Goal: Task Accomplishment & Management: Manage account settings

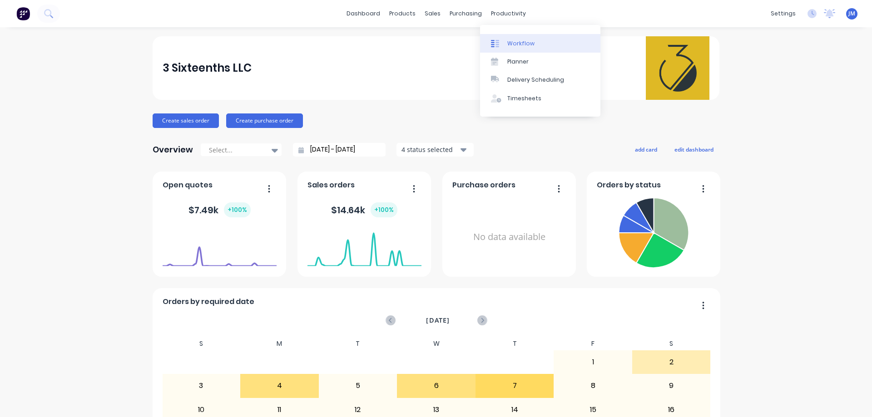
click at [514, 43] on div "Workflow" at bounding box center [520, 43] width 27 height 8
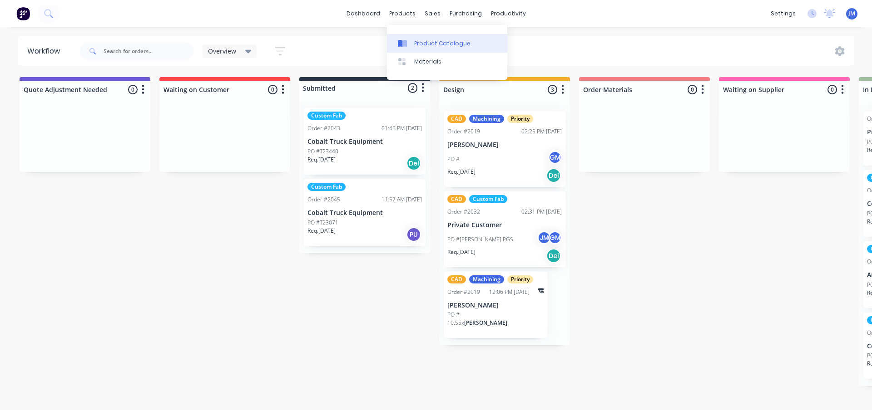
click at [420, 48] on link "Product Catalogue" at bounding box center [447, 43] width 120 height 18
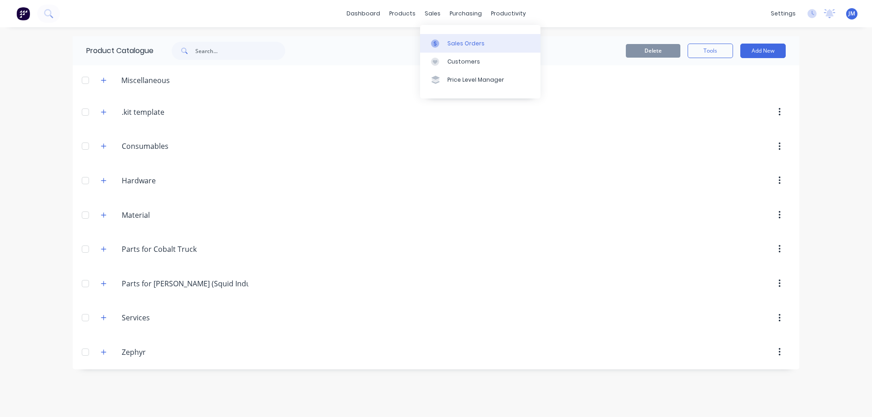
click at [463, 47] on div "Sales Orders" at bounding box center [465, 43] width 37 height 8
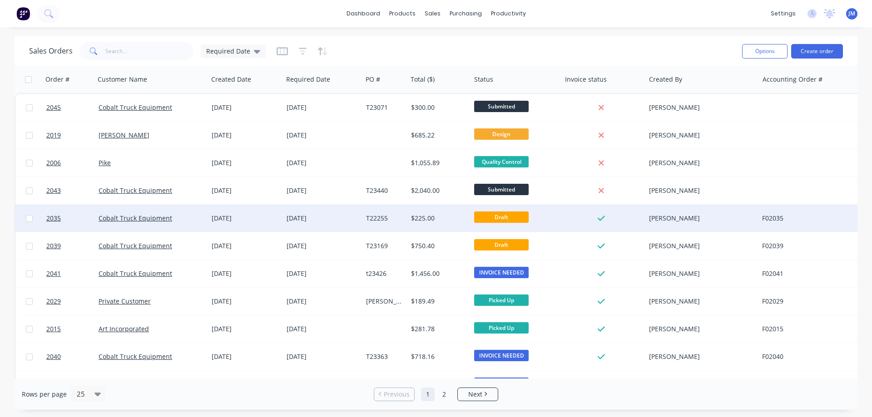
click at [442, 221] on div "$225.00" at bounding box center [437, 218] width 53 height 9
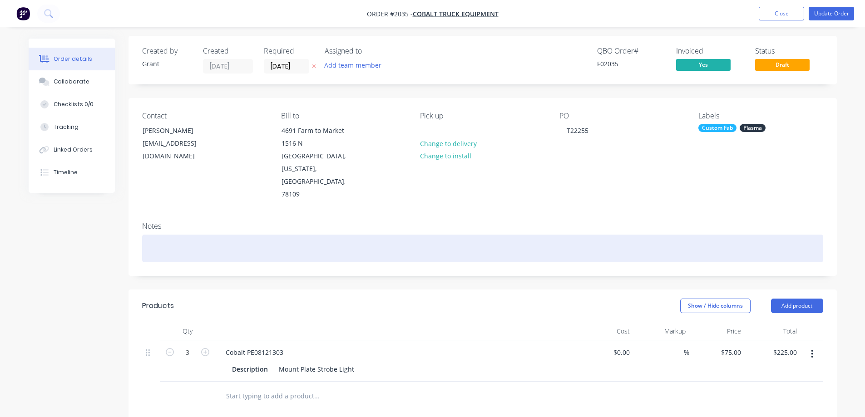
scroll to position [45, 0]
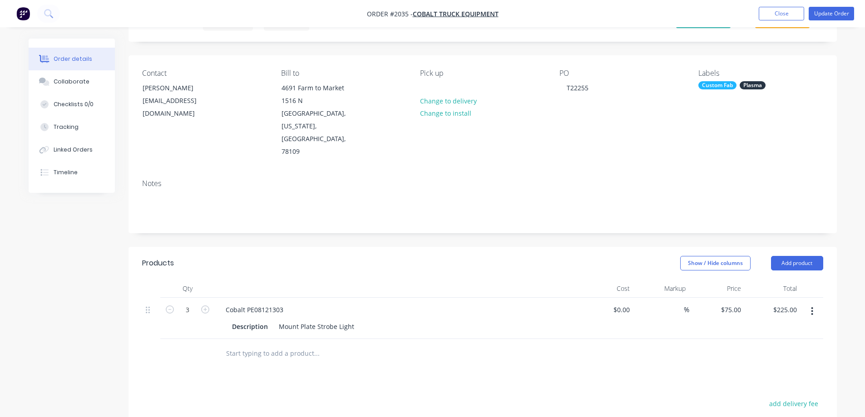
click at [516, 247] on header "Products Show / Hide columns Add product" at bounding box center [482, 263] width 708 height 33
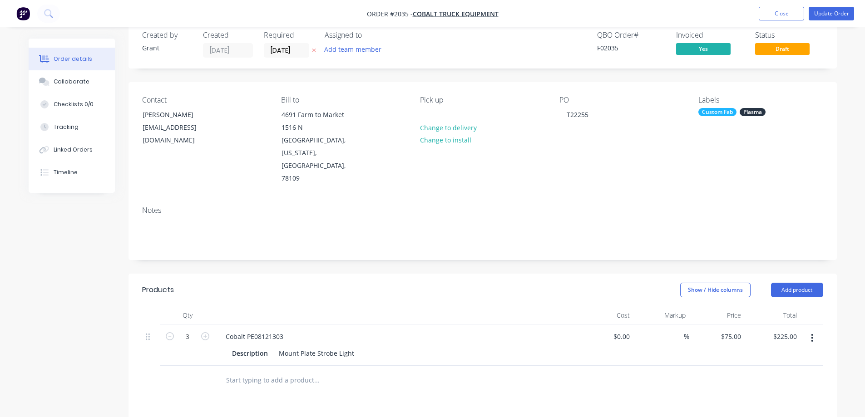
scroll to position [0, 0]
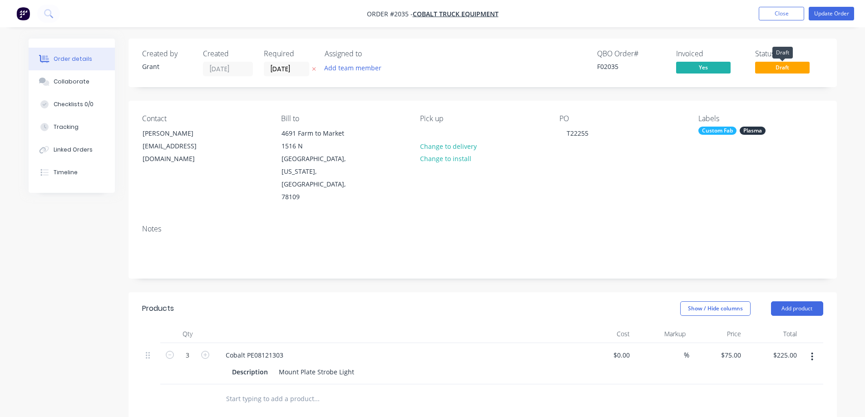
click at [778, 67] on span "Draft" at bounding box center [782, 67] width 54 height 11
click at [828, 14] on button "Update Order" at bounding box center [831, 14] width 45 height 14
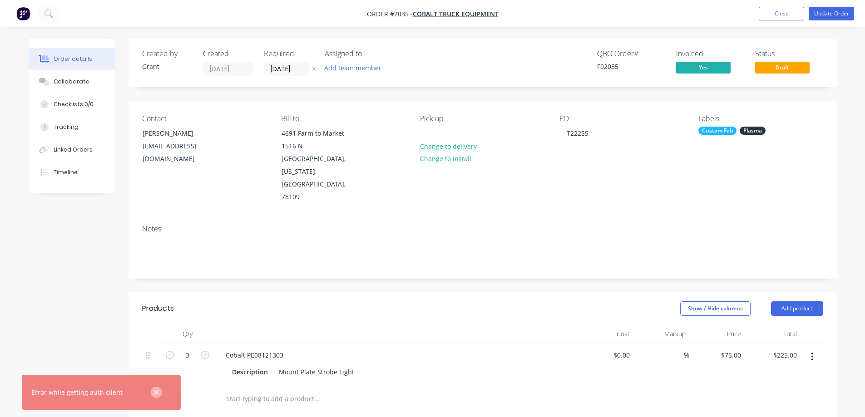
click at [154, 389] on icon "button" at bounding box center [156, 393] width 6 height 8
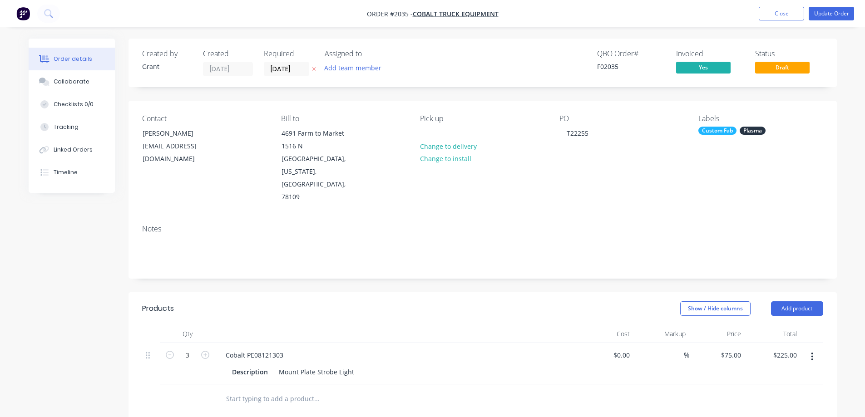
click at [782, 61] on span at bounding box center [783, 60] width 6 height 3
click at [788, 65] on span "Draft" at bounding box center [782, 67] width 54 height 11
drag, startPoint x: 788, startPoint y: 65, endPoint x: 828, endPoint y: 38, distance: 48.6
click at [791, 66] on span "Draft" at bounding box center [782, 67] width 54 height 11
click at [779, 11] on button "Close" at bounding box center [781, 14] width 45 height 14
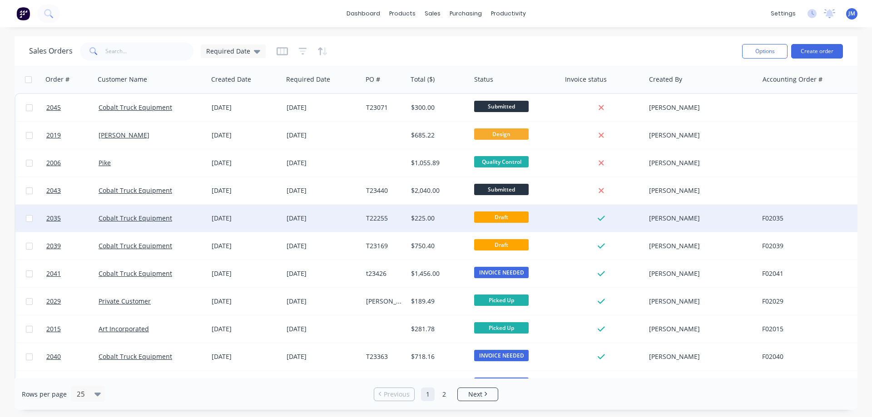
click at [515, 214] on span "Draft" at bounding box center [501, 217] width 54 height 11
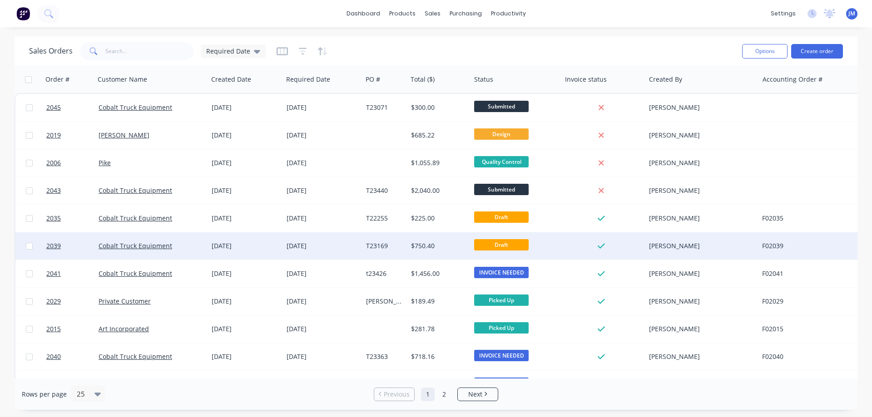
click at [339, 247] on div "[DATE]" at bounding box center [322, 246] width 72 height 9
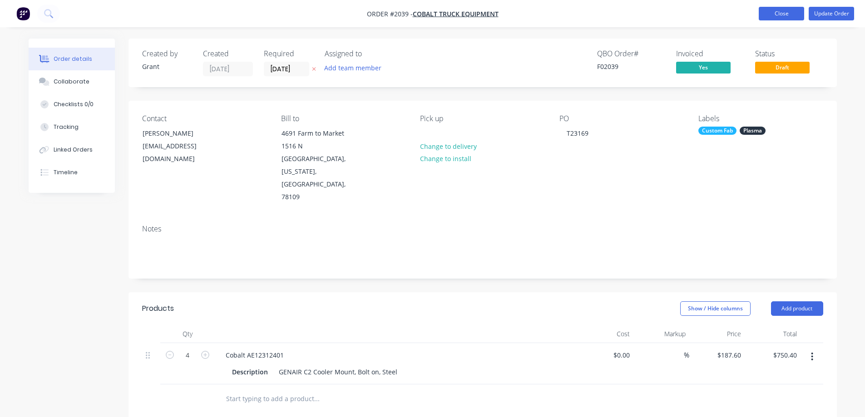
click at [767, 15] on button "Close" at bounding box center [781, 14] width 45 height 14
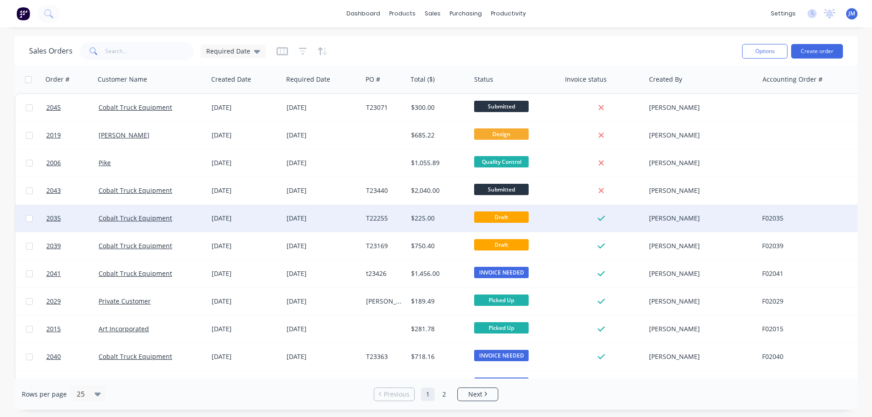
click at [350, 206] on div "[DATE]" at bounding box center [322, 218] width 79 height 27
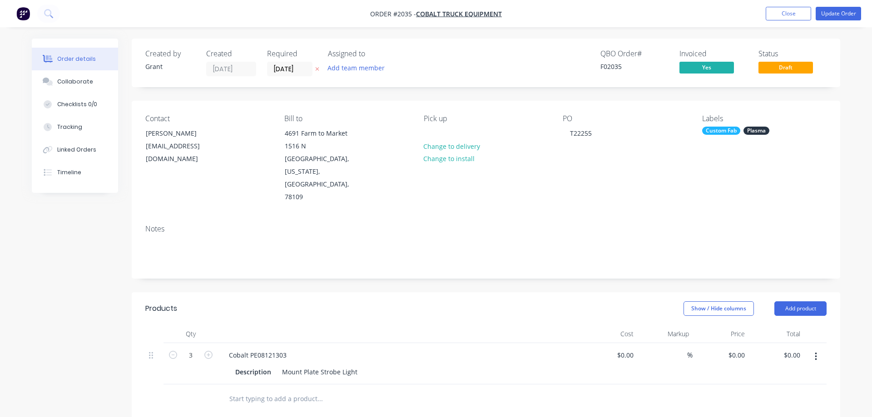
type input "$75.00"
type input "$225.00"
click at [774, 11] on button "Close" at bounding box center [781, 14] width 45 height 14
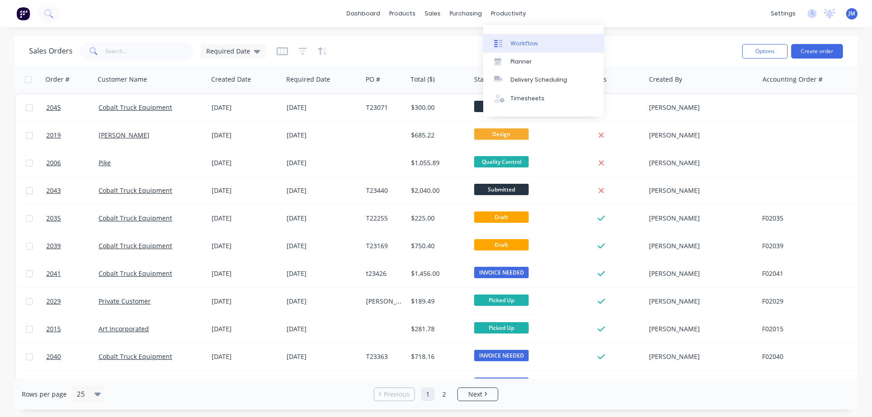
click at [512, 39] on div "Workflow" at bounding box center [523, 43] width 27 height 8
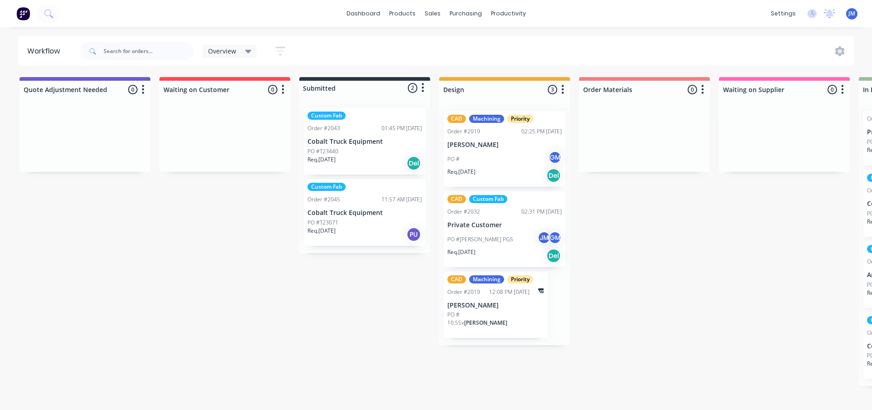
click at [365, 204] on div "Custom Fab Order #2045 11:57 AM [DATE] Cobalt Truck Equipment PO #T23071 Req. […" at bounding box center [365, 212] width 122 height 67
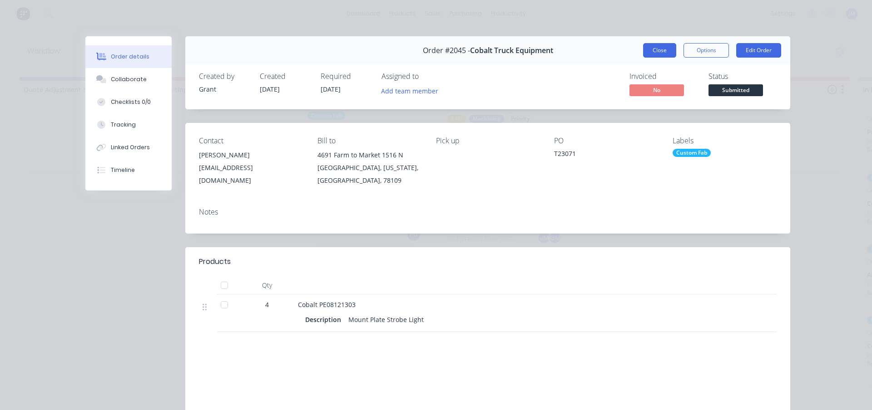
click at [666, 48] on button "Close" at bounding box center [659, 50] width 33 height 15
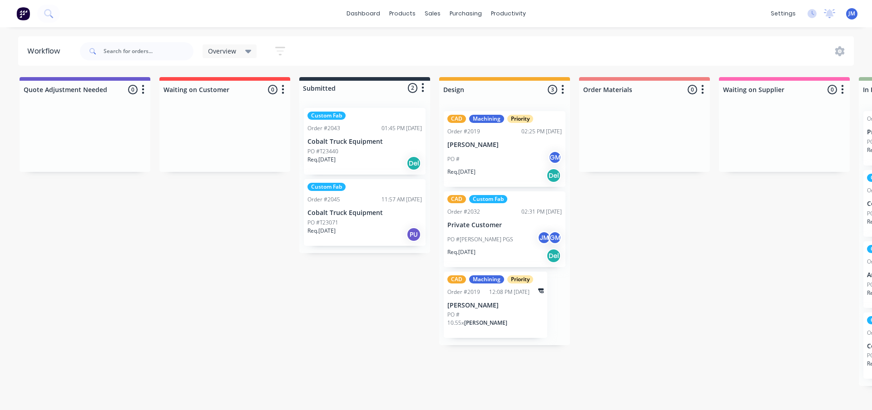
click at [374, 135] on div "Custom Fab Order #2043 01:45 PM [DATE] Cobalt Truck Equipment PO #T23440 Req. […" at bounding box center [365, 141] width 122 height 67
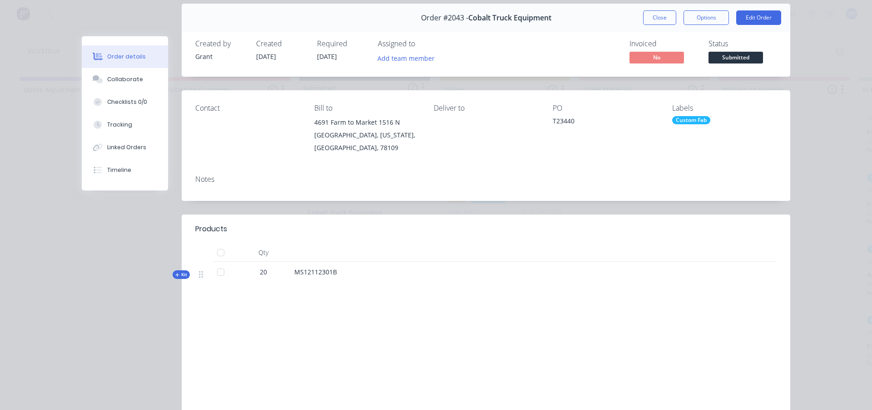
scroll to position [12, 0]
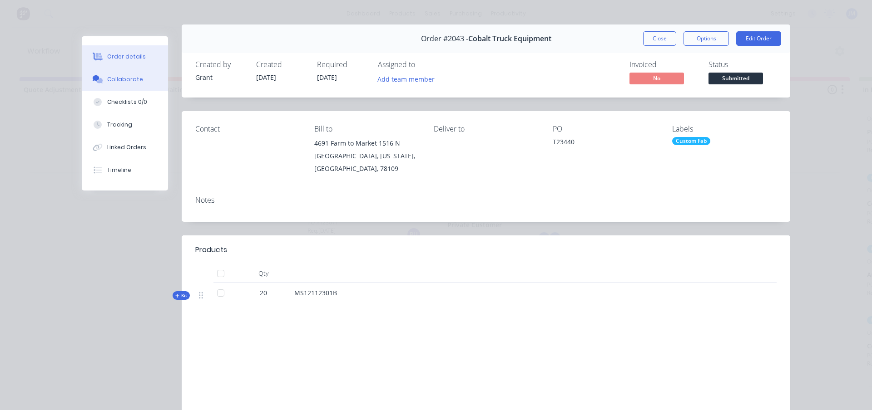
click at [141, 81] on button "Collaborate" at bounding box center [125, 79] width 86 height 23
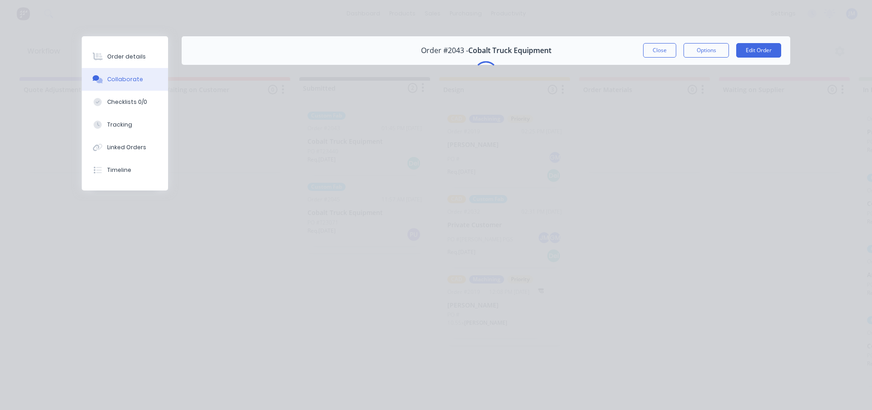
scroll to position [0, 0]
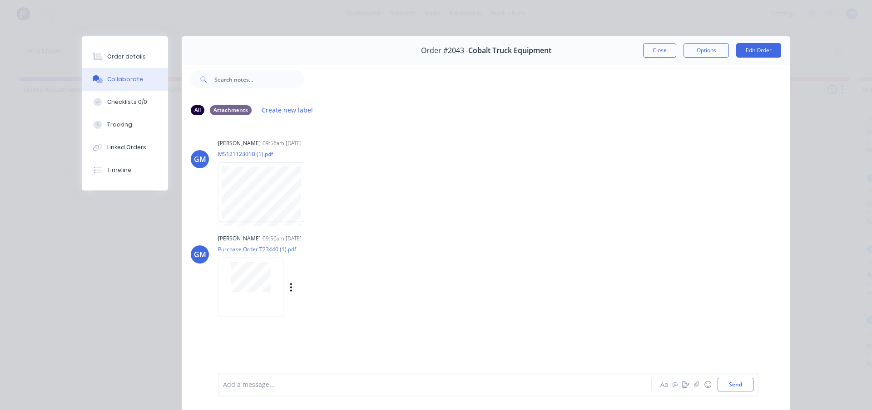
click at [236, 297] on div at bounding box center [250, 287] width 65 height 59
